Goal: Information Seeking & Learning: Check status

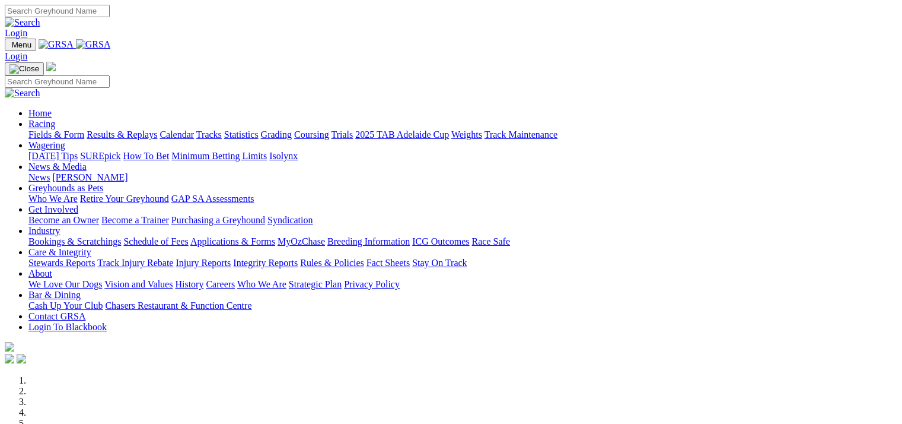
click at [141, 129] on link "Results & Replays" at bounding box center [122, 134] width 71 height 10
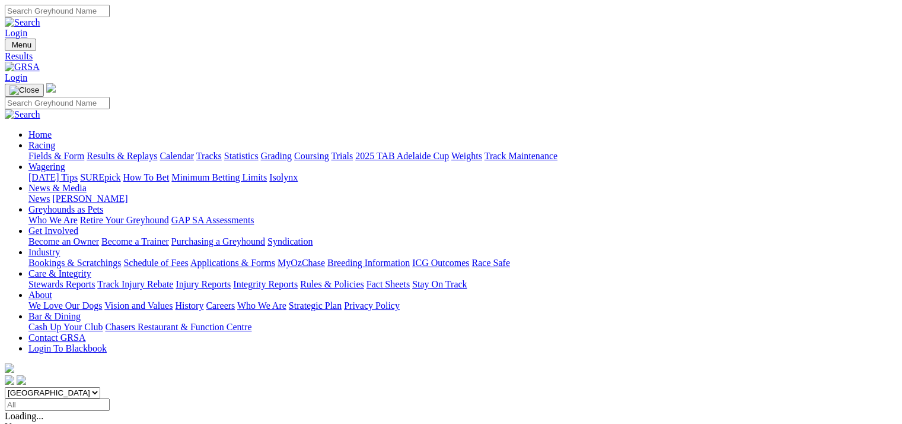
click at [100, 387] on select "South Australia New South Wales Northern Territory Queensland Tasmania Victoria…" at bounding box center [53, 392] width 96 height 11
select select "QLD"
click at [79, 387] on select "South Australia New South Wales Northern Territory Queensland Tasmania Victoria…" at bounding box center [53, 392] width 96 height 11
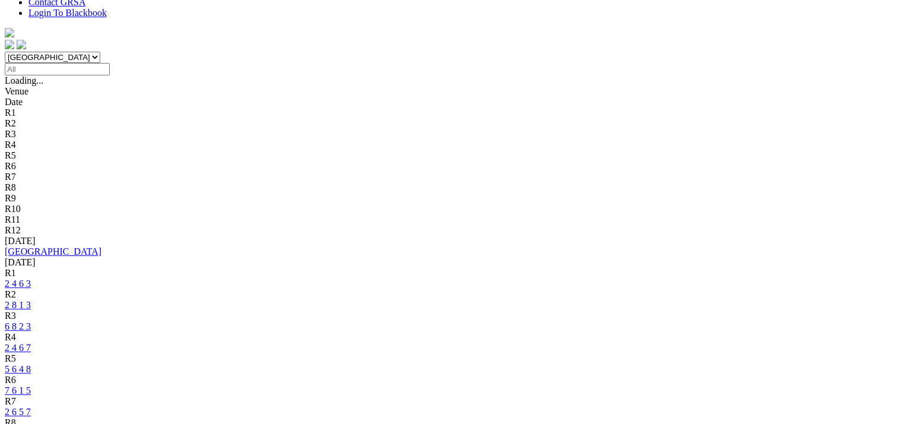
scroll to position [356, 0]
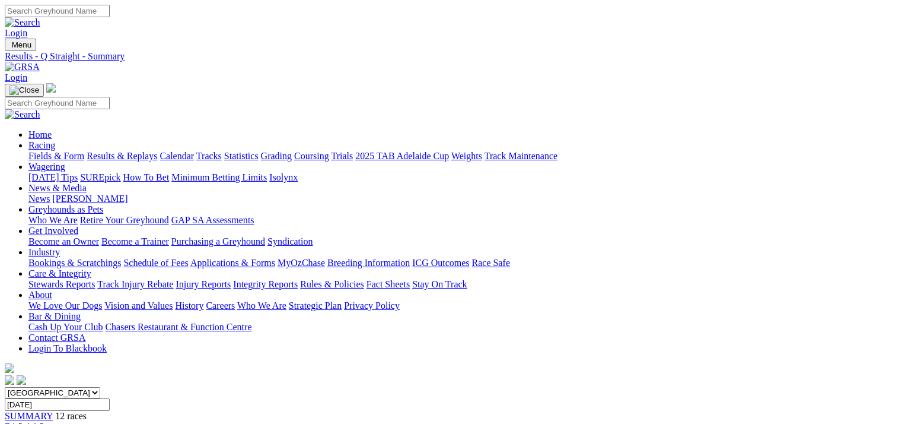
click at [110, 398] on input "Sunday, 10 Aug 2025" at bounding box center [57, 404] width 105 height 12
type input "Monday, 11 Aug 2025"
click at [53, 411] on span "SUMMARY" at bounding box center [29, 416] width 48 height 10
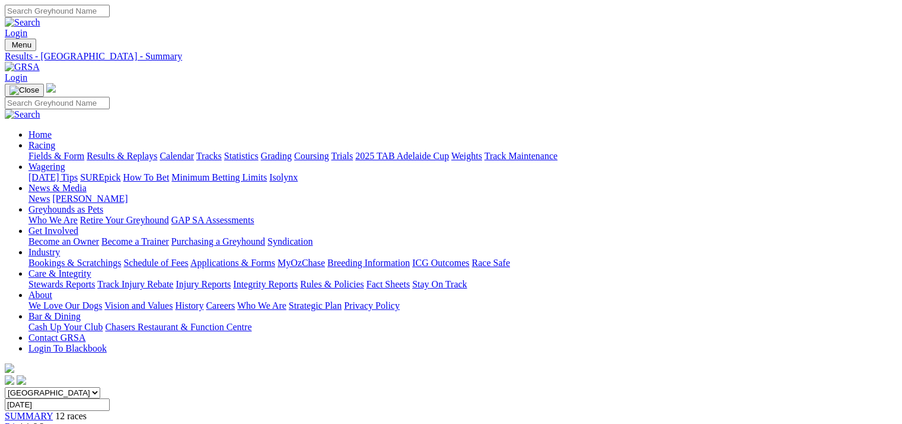
click at [110, 398] on input "Monday, 11 Aug 2025" at bounding box center [57, 404] width 105 height 12
type input "[DATE]"
click at [53, 411] on span "SUMMARY" at bounding box center [29, 416] width 48 height 10
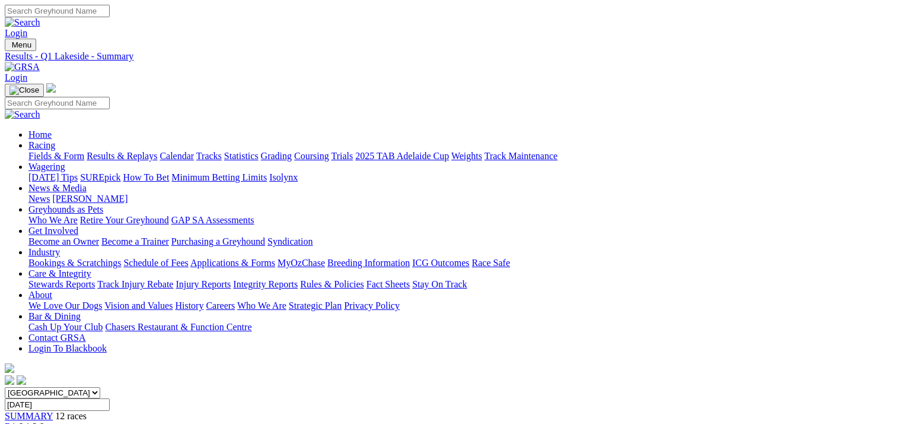
click at [110, 398] on input "Tuesday, 12 Aug 2025" at bounding box center [57, 404] width 105 height 12
type input "Wednesday, 13 Aug 2025"
click at [53, 411] on span "SUMMARY" at bounding box center [29, 416] width 48 height 10
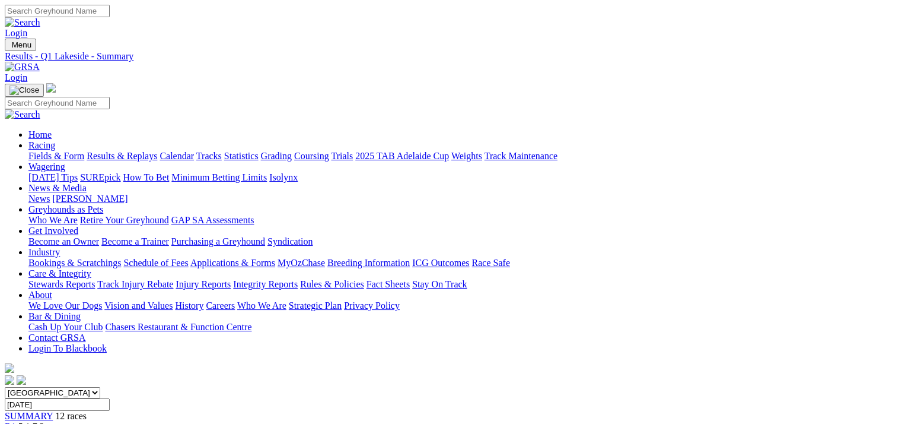
click at [55, 140] on link "Racing" at bounding box center [41, 145] width 27 height 10
click at [42, 151] on link "Fields & Form" at bounding box center [56, 156] width 56 height 10
click at [100, 387] on select "[GEOGRAPHIC_DATA] [GEOGRAPHIC_DATA] [GEOGRAPHIC_DATA] [GEOGRAPHIC_DATA] [GEOGRA…" at bounding box center [53, 392] width 96 height 11
select select "QLD"
click at [79, 387] on select "[GEOGRAPHIC_DATA] [GEOGRAPHIC_DATA] [GEOGRAPHIC_DATA] [GEOGRAPHIC_DATA] [GEOGRA…" at bounding box center [53, 392] width 96 height 11
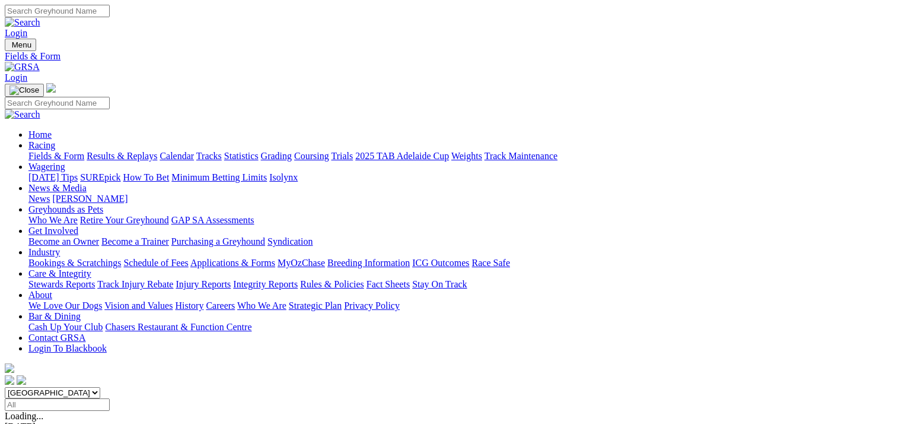
click at [40, 62] on img at bounding box center [22, 67] width 35 height 11
